Goal: Navigation & Orientation: Go to known website

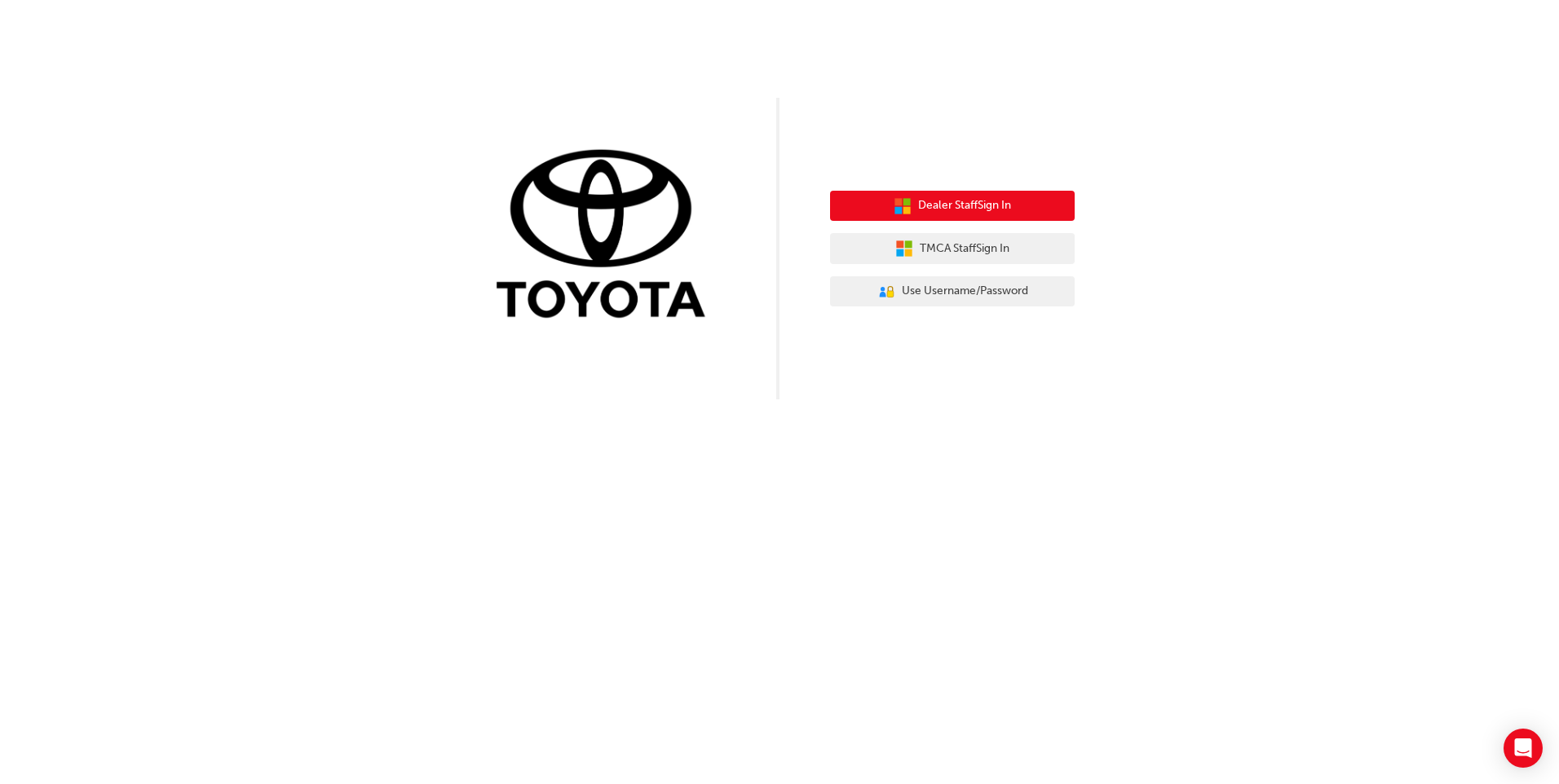
click at [937, 208] on span "Dealer Staff Sign In" at bounding box center [964, 206] width 93 height 18
